Goal: Find specific page/section: Find specific page/section

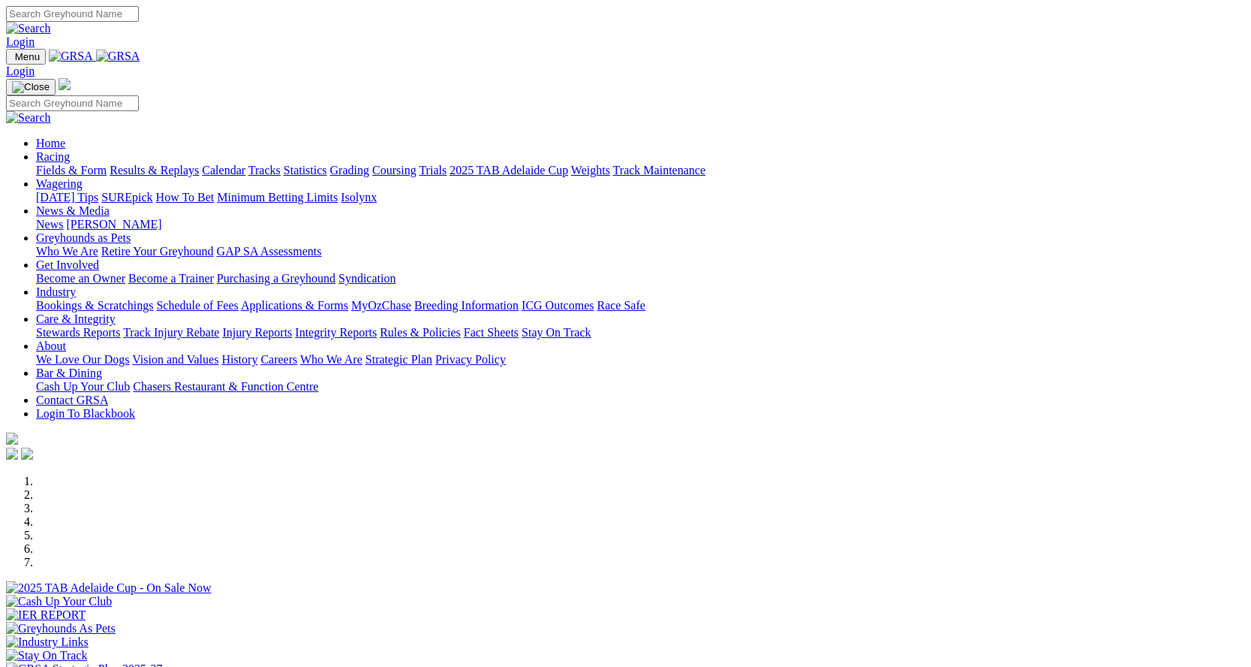
scroll to position [450, 0]
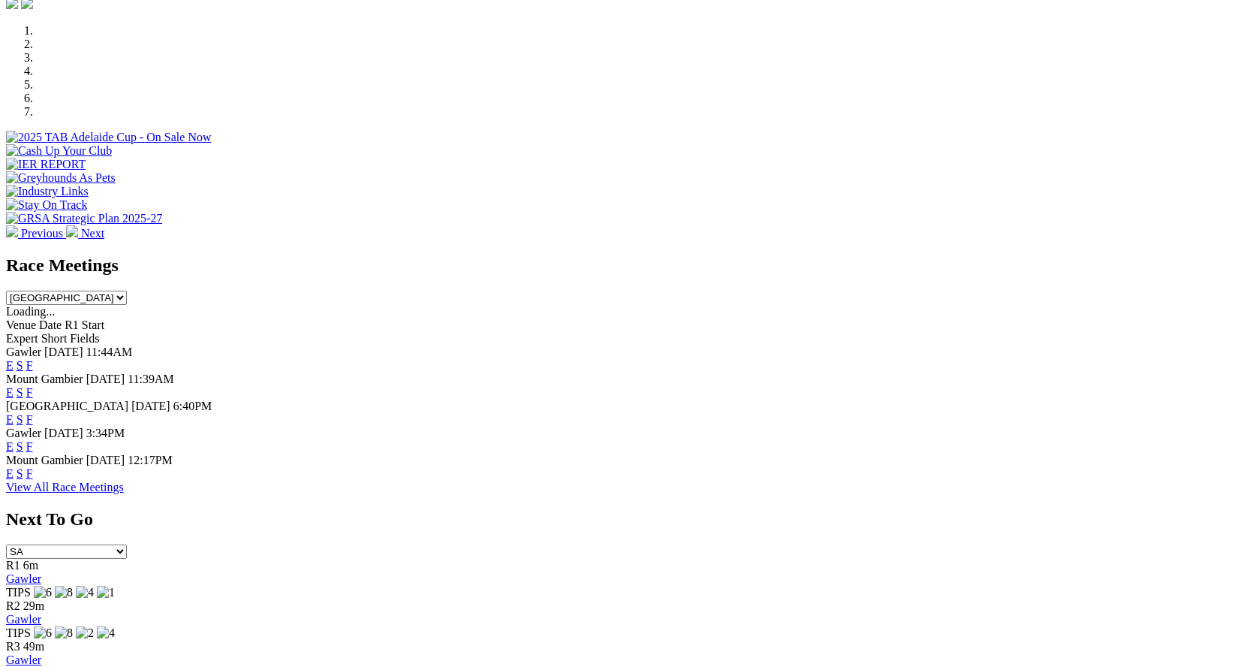
click at [33, 440] on link "F" at bounding box center [29, 446] width 7 height 13
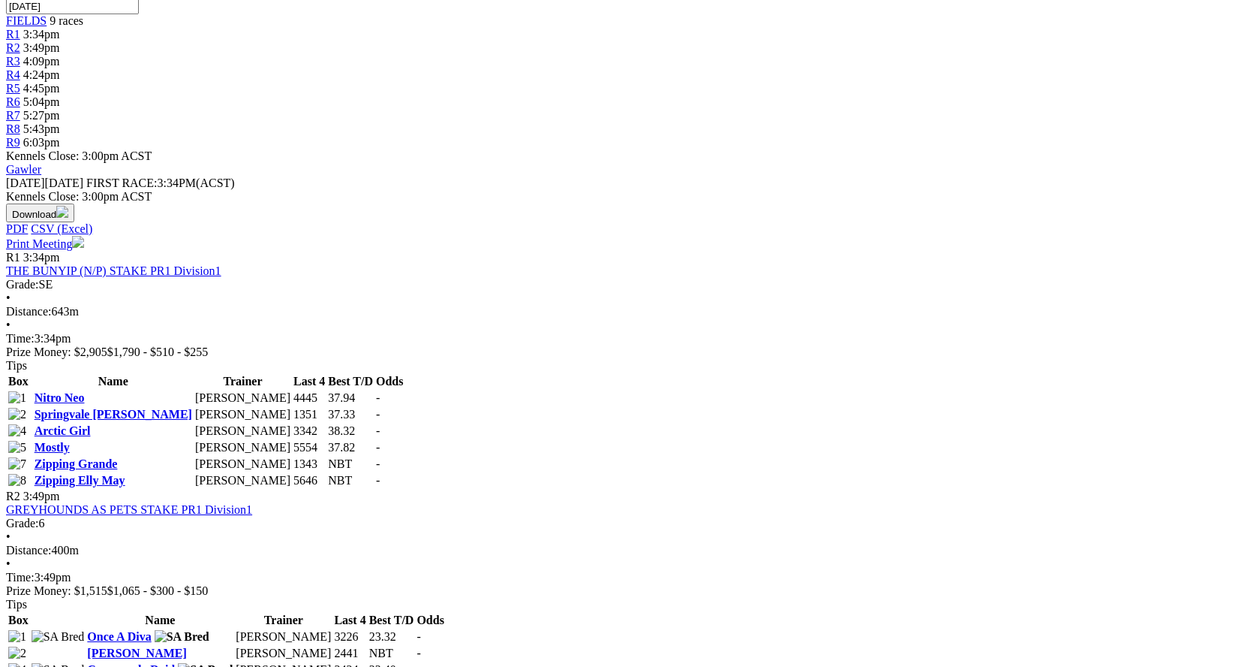
scroll to position [300, 0]
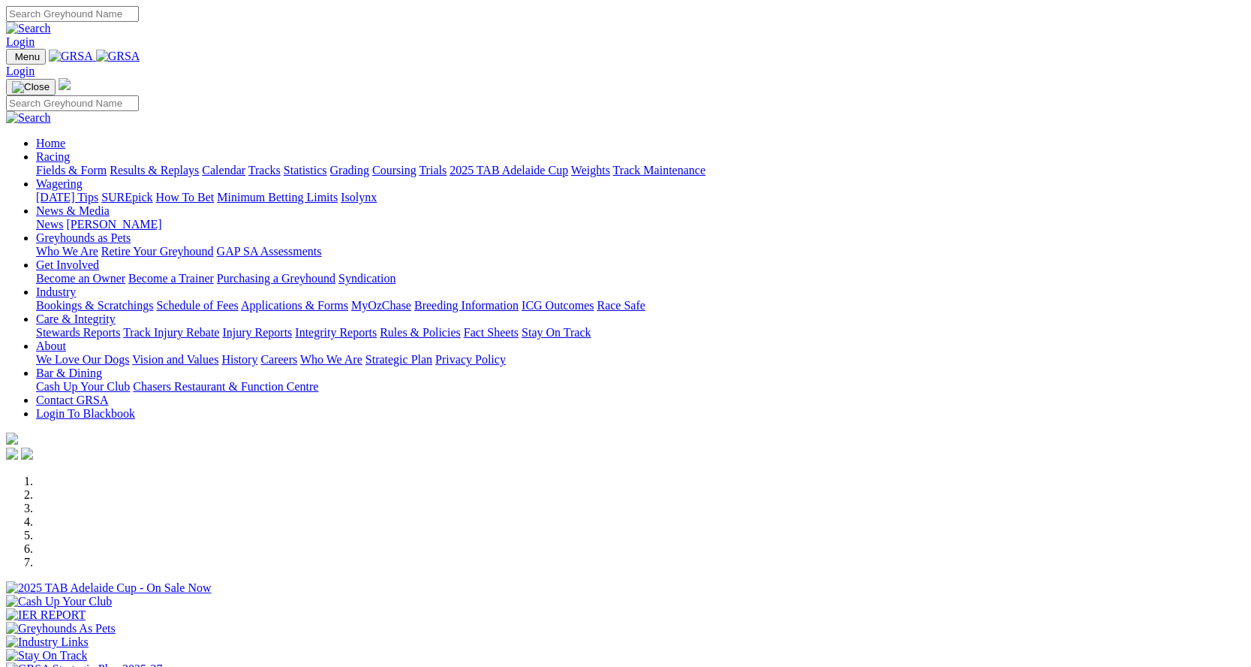
click at [245, 164] on link "Calendar" at bounding box center [224, 170] width 44 height 13
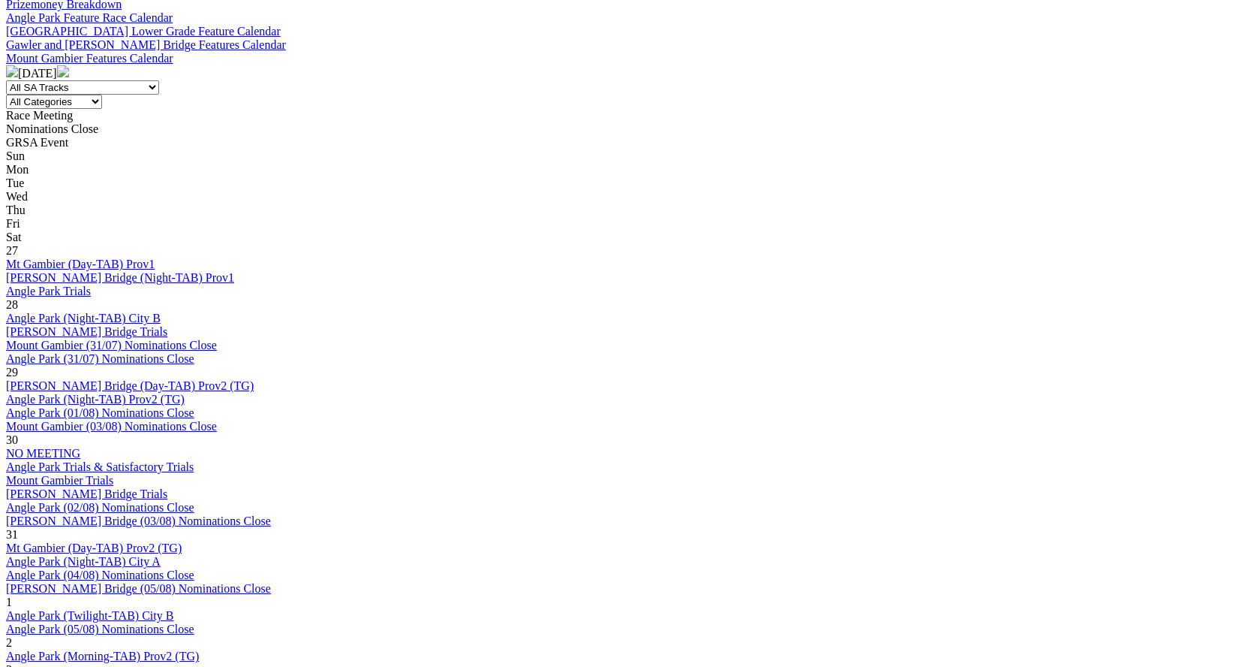
scroll to position [601, 0]
